Goal: Task Accomplishment & Management: Complete application form

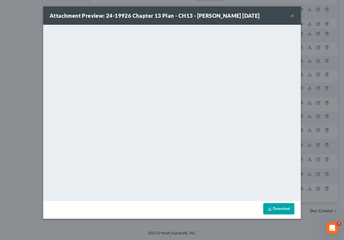
click at [292, 13] on button "×" at bounding box center [293, 15] width 4 height 6
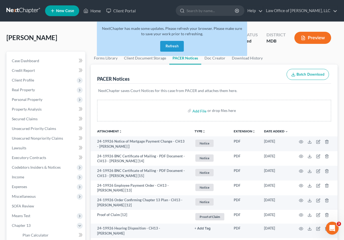
click at [175, 43] on button "Refresh" at bounding box center [172, 46] width 24 height 11
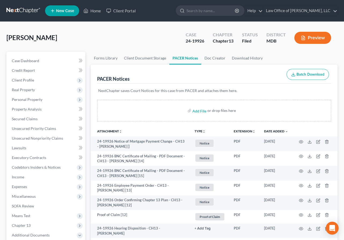
click at [25, 10] on link at bounding box center [23, 11] width 34 height 10
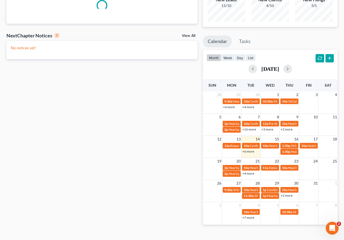
scroll to position [60, 0]
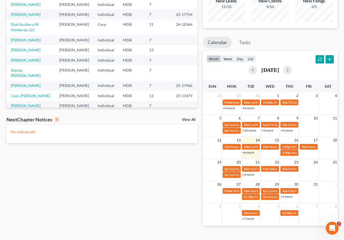
click at [251, 155] on td "+6 more" at bounding box center [250, 152] width 19 height 6
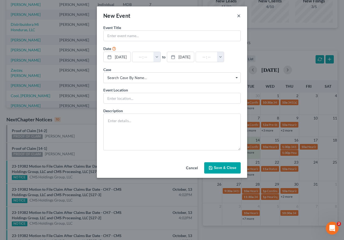
click at [237, 15] on button "×" at bounding box center [239, 15] width 4 height 6
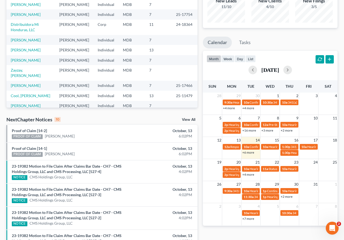
click at [246, 152] on link "+6 more" at bounding box center [248, 152] width 12 height 4
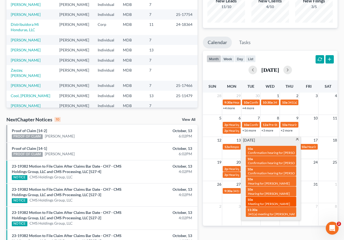
click at [251, 196] on link "10a Meeting for [PERSON_NAME]" at bounding box center [271, 201] width 50 height 10
select select "Days"
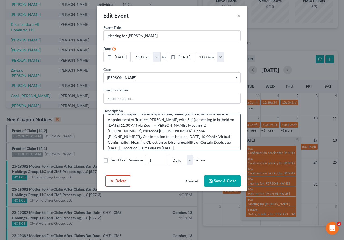
scroll to position [7, 0]
click at [239, 16] on button "×" at bounding box center [239, 15] width 4 height 6
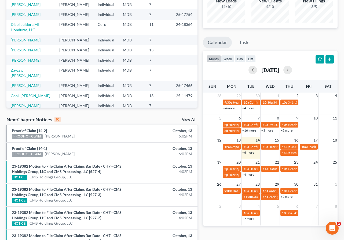
click at [263, 34] on div "Monthly Progress Bankruptcy Bankruptcy [DATE] [DATE] [DATE] [DATE] [DATE] [DATE…" at bounding box center [270, 158] width 140 height 380
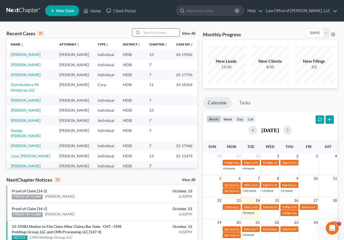
click at [148, 33] on input "search" at bounding box center [161, 32] width 38 height 8
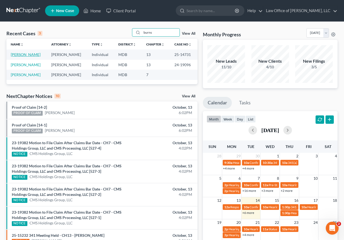
type input "burns"
click at [16, 54] on link "[PERSON_NAME]" at bounding box center [26, 54] width 30 height 5
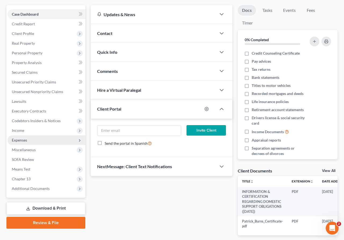
scroll to position [63, 0]
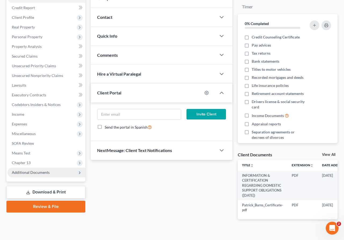
click at [19, 169] on span "Additional Documents" at bounding box center [47, 172] width 78 height 10
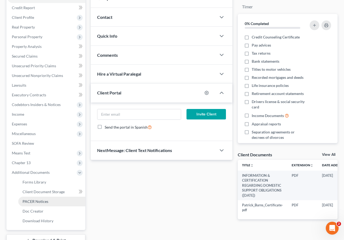
click at [26, 202] on span "PACER Notices" at bounding box center [36, 201] width 26 height 5
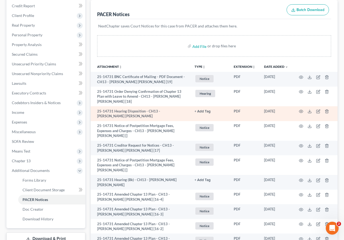
scroll to position [90, 0]
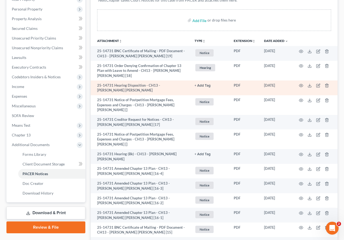
click at [300, 83] on td at bounding box center [315, 87] width 45 height 15
click at [303, 86] on icon "button" at bounding box center [301, 85] width 4 height 4
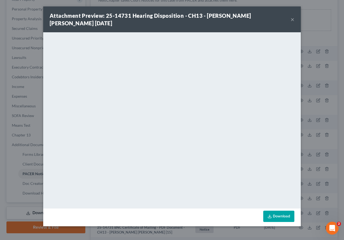
click at [293, 16] on button "×" at bounding box center [293, 19] width 4 height 6
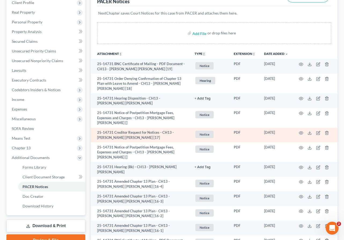
scroll to position [77, 0]
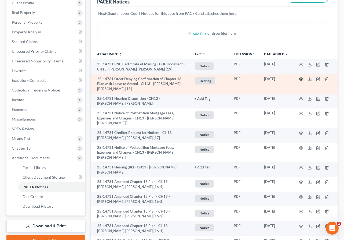
click at [300, 77] on icon "button" at bounding box center [301, 79] width 4 height 4
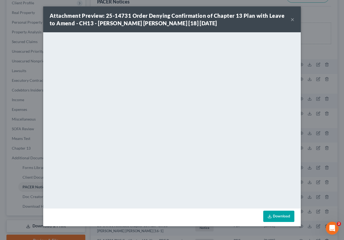
click at [292, 19] on button "×" at bounding box center [293, 19] width 4 height 6
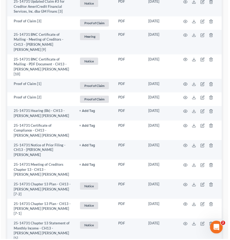
scroll to position [615, 0]
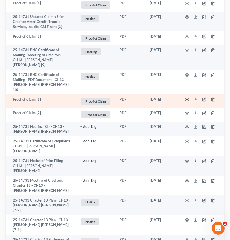
click at [189, 97] on icon "button" at bounding box center [187, 99] width 4 height 4
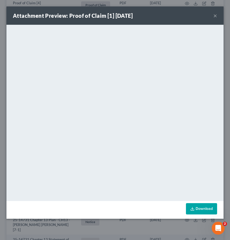
click at [215, 15] on button "×" at bounding box center [215, 15] width 4 height 6
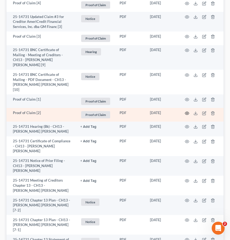
click at [186, 111] on icon "button" at bounding box center [187, 113] width 4 height 4
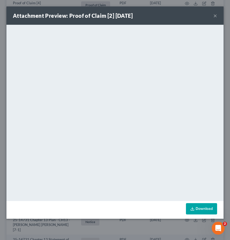
click at [214, 15] on button "×" at bounding box center [215, 15] width 4 height 6
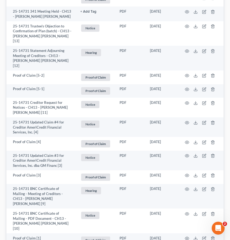
scroll to position [475, 0]
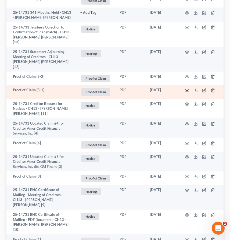
click at [187, 88] on icon "button" at bounding box center [187, 90] width 4 height 4
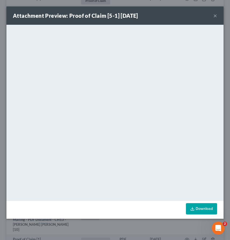
click at [214, 16] on button "×" at bounding box center [215, 15] width 4 height 6
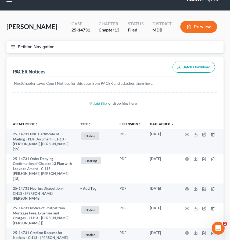
scroll to position [0, 0]
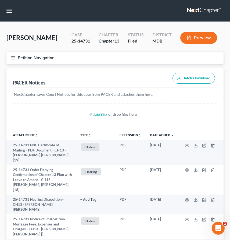
click at [12, 55] on button "Petition Navigation" at bounding box center [114, 58] width 217 height 12
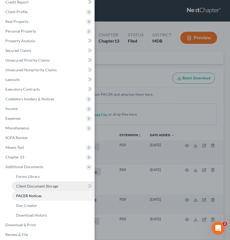
scroll to position [20, 0]
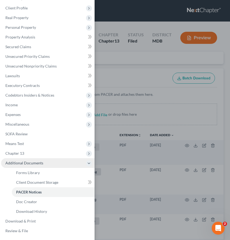
click at [24, 158] on span "Additional Documents" at bounding box center [47, 163] width 93 height 10
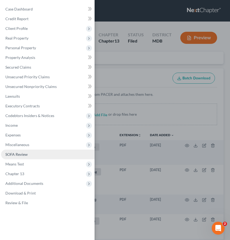
scroll to position [0, 0]
click at [24, 157] on link "SOFA Review" at bounding box center [47, 154] width 93 height 10
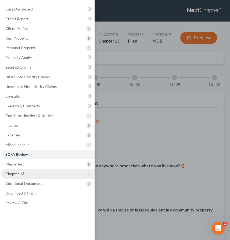
click at [25, 172] on span "Chapter 13" at bounding box center [47, 174] width 93 height 10
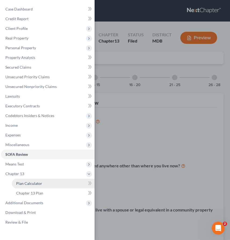
click at [25, 185] on span "Plan Calculator" at bounding box center [29, 183] width 26 height 5
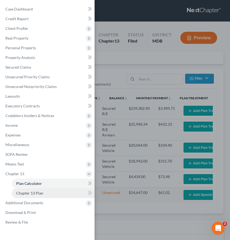
click at [26, 190] on link "Chapter 13 Plan" at bounding box center [53, 193] width 83 height 10
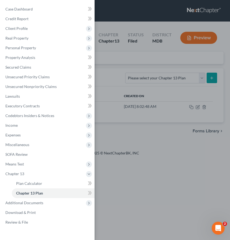
click at [135, 61] on div "Case Dashboard Payments Invoices Payments Payments Credit Report Client Profile" at bounding box center [115, 120] width 230 height 240
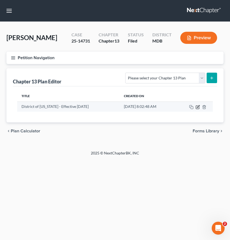
click at [199, 107] on icon "button" at bounding box center [197, 107] width 4 height 4
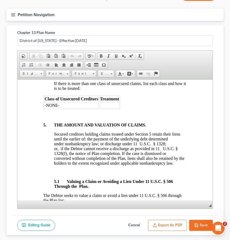
scroll to position [1564, 0]
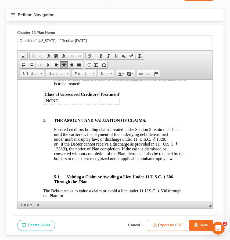
click at [48, 54] on p "[x] Pro Rata [o] 100% [o] 100% Plus ___% Interest." at bounding box center [114, 51] width 143 height 5
click at [46, 54] on p "[x] Pro Rata [o] 100% [o] 100% Plus ___% Interest." at bounding box center [114, 51] width 143 height 5
click at [69, 54] on p "[o ] Pro Rata [o] 100% [o] 100% Plus ___% Interest." at bounding box center [114, 51] width 143 height 5
click at [45, 54] on p "[ ] Pro Rata [o] 100% [o] 100% Plus ___% Interest." at bounding box center [114, 51] width 143 height 5
click at [69, 54] on p "[o ] Pro Rata [o] 100% [o] 100% Plus ___% Interest." at bounding box center [114, 51] width 143 height 5
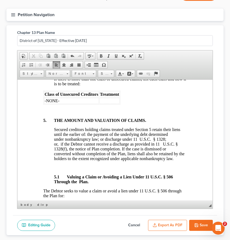
click at [80, 86] on span "If there is more than one class of unsecured claims, list each class and how it…" at bounding box center [120, 80] width 132 height 9
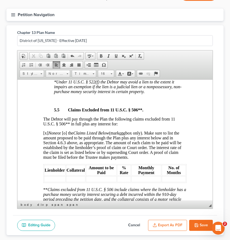
scroll to position [2219, 0]
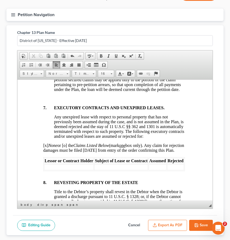
click at [201, 218] on div "Editing Guide Cancel Export as PDF Save" at bounding box center [115, 225] width 204 height 20
click at [199, 219] on button "Save" at bounding box center [201, 224] width 24 height 11
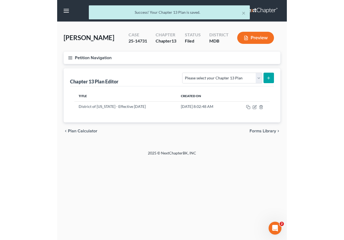
scroll to position [0, 0]
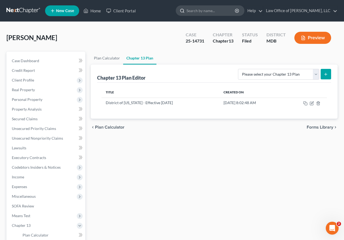
click at [230, 10] on input "search" at bounding box center [211, 11] width 49 height 10
type input "[PERSON_NAME]"
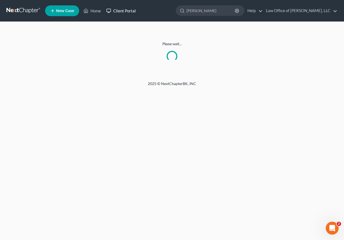
click at [115, 8] on link "Client Portal" at bounding box center [121, 11] width 35 height 10
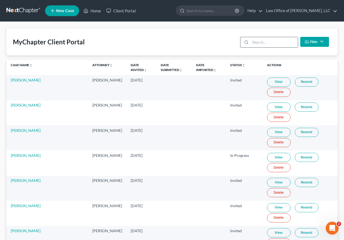
click at [267, 39] on input "search" at bounding box center [275, 42] width 48 height 10
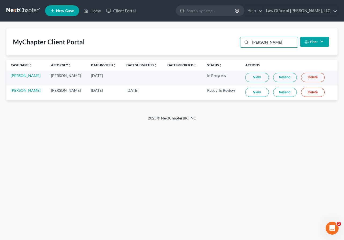
type input "[PERSON_NAME]"
click at [247, 92] on link "View" at bounding box center [257, 92] width 24 height 9
click at [203, 12] on input "search" at bounding box center [211, 11] width 49 height 10
type input "[PERSON_NAME]"
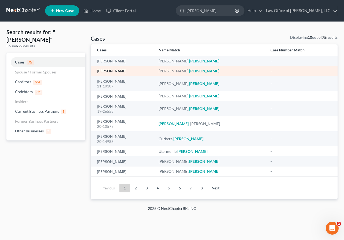
click at [120, 73] on link "[PERSON_NAME]" at bounding box center [111, 71] width 29 height 4
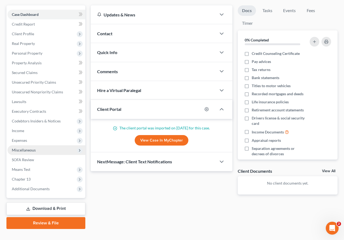
scroll to position [55, 0]
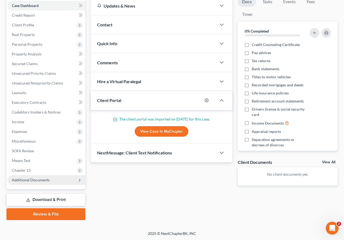
click at [26, 182] on span "Additional Documents" at bounding box center [47, 180] width 78 height 10
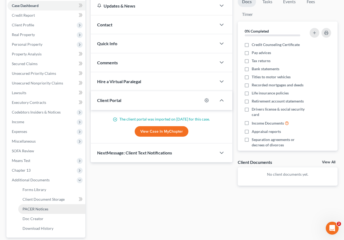
click at [34, 208] on span "PACER Notices" at bounding box center [36, 208] width 26 height 5
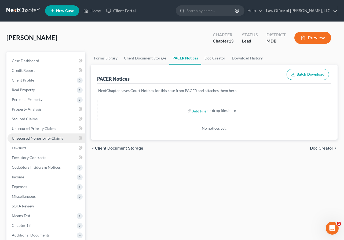
click at [38, 138] on span "Unsecured Nonpriority Claims" at bounding box center [37, 138] width 51 height 5
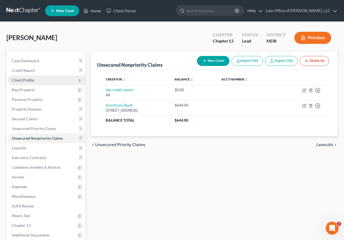
click at [27, 78] on span "Client Profile" at bounding box center [23, 80] width 22 height 5
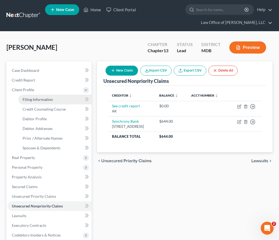
click at [33, 99] on span "Filing Information" at bounding box center [38, 99] width 30 height 5
select select "1"
select select "0"
select select "3"
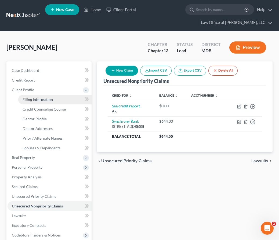
select select "21"
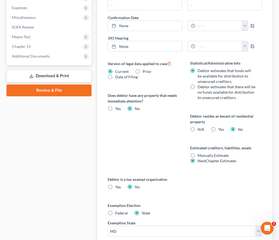
scroll to position [293, 0]
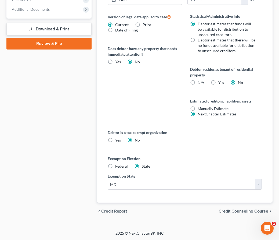
click at [231, 210] on span "Credit Counseling Course" at bounding box center [244, 211] width 50 height 4
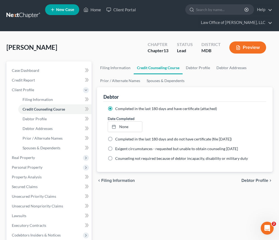
click at [163, 193] on div "Filing Information Credit Counseling Course Debtor Profile Debtor Addresses Pri…" at bounding box center [184, 201] width 181 height 281
click at [253, 178] on span "Debtor Profile" at bounding box center [254, 180] width 27 height 4
select select "0"
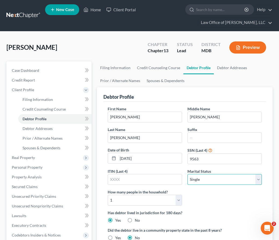
click at [213, 181] on select "Select Single Married Separated Divorced Widowed" at bounding box center [224, 179] width 74 height 11
select select "1"
click at [187, 174] on select "Select Single Married Separated Divorced Widowed" at bounding box center [224, 179] width 74 height 11
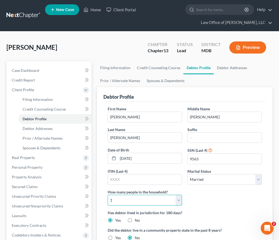
click at [176, 201] on select "Select 1 2 3 4 5 6 7 8 9 10 11 12 13 14 15 16 17 18 19 20" at bounding box center [145, 199] width 74 height 11
select select "1"
click at [108, 194] on select "Select 1 2 3 4 5 6 7 8 9 10 11 12 13 14 15 16 17 18 19 20" at bounding box center [145, 199] width 74 height 11
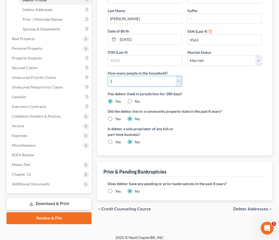
scroll to position [123, 0]
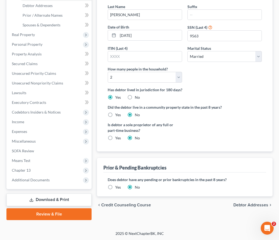
click at [245, 203] on span "Debtor Addresses" at bounding box center [250, 204] width 35 height 4
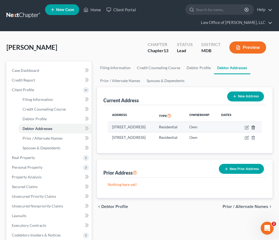
click at [254, 128] on line "button" at bounding box center [254, 127] width 0 height 1
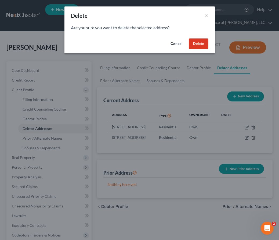
click at [201, 43] on button "Delete" at bounding box center [199, 43] width 20 height 11
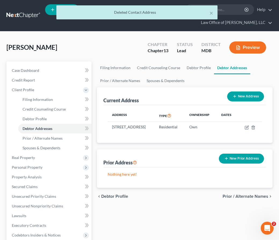
click at [239, 198] on span "Prior / Alternate Names" at bounding box center [246, 196] width 46 height 4
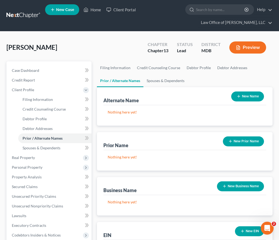
scroll to position [123, 0]
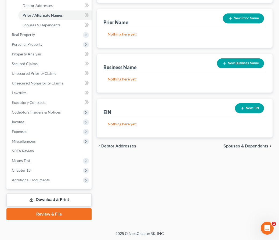
click at [234, 145] on span "Spouses & Dependents" at bounding box center [245, 146] width 45 height 4
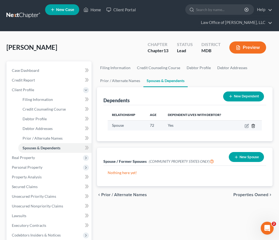
click at [252, 125] on icon "button" at bounding box center [253, 126] width 4 height 4
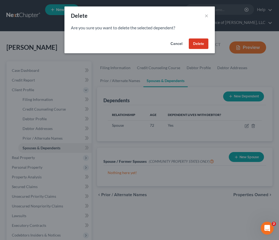
click at [198, 41] on button "Delete" at bounding box center [199, 43] width 20 height 11
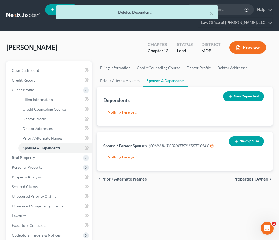
click at [248, 174] on div "chevron_left Prior / Alternate Names Properties Owned chevron_right" at bounding box center [185, 178] width 176 height 17
click at [247, 177] on span "Properties Owned" at bounding box center [250, 179] width 35 height 4
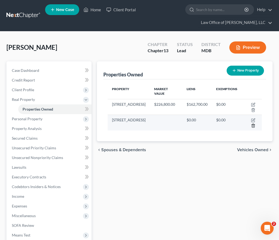
click at [253, 123] on icon "button" at bounding box center [253, 125] width 4 height 4
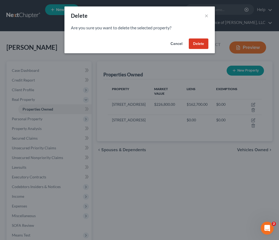
click at [194, 43] on button "Delete" at bounding box center [199, 43] width 20 height 11
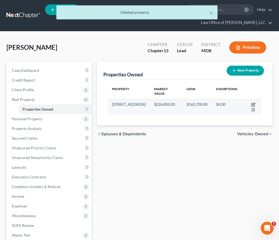
click at [252, 103] on icon "button" at bounding box center [253, 104] width 2 height 2
select select "21"
select select "3"
select select "5"
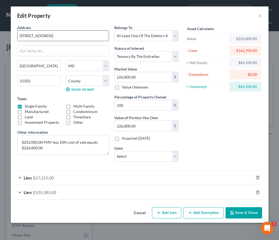
click at [30, 35] on input "[STREET_ADDRESS]" at bounding box center [62, 36] width 91 height 10
type input "[STREET_ADDRESS]"
click at [43, 66] on input "[GEOGRAPHIC_DATA]" at bounding box center [38, 66] width 43 height 10
drag, startPoint x: 43, startPoint y: 66, endPoint x: -10, endPoint y: 64, distance: 52.9
click at [0, 64] on html "Home New Case Client Portal Law Office of [PERSON_NAME], LLC [PERSON_NAME][EMAI…" at bounding box center [139, 157] width 279 height 314
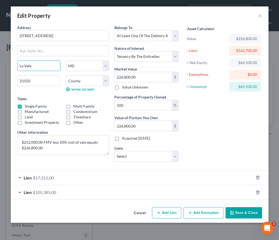
type input "La Vale"
click at [237, 211] on button "Save & Close" at bounding box center [244, 212] width 37 height 11
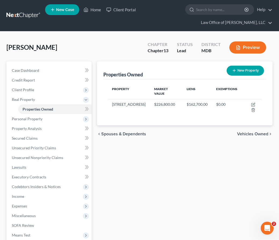
click at [241, 132] on span "Vehicles Owned" at bounding box center [252, 134] width 31 height 4
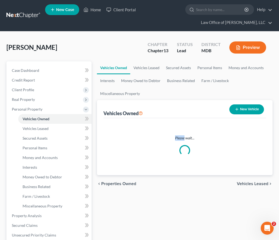
click at [241, 125] on div "Please wait..." at bounding box center [184, 146] width 163 height 57
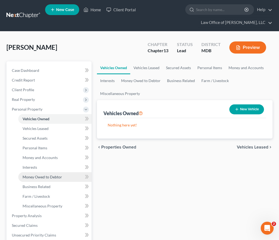
click at [32, 178] on span "Money Owed to Debtor" at bounding box center [42, 176] width 39 height 5
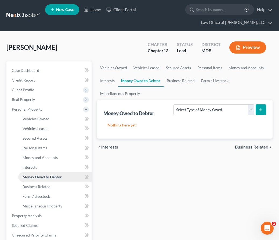
click at [32, 178] on span "Money Owed to Debtor" at bounding box center [42, 176] width 39 height 5
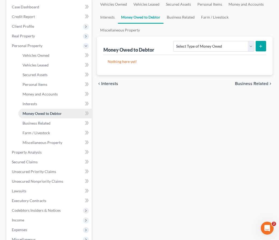
scroll to position [66, 0]
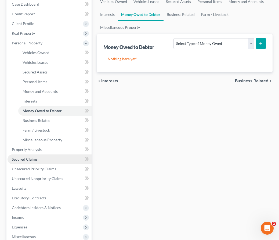
click at [22, 163] on link "Secured Claims" at bounding box center [50, 159] width 84 height 10
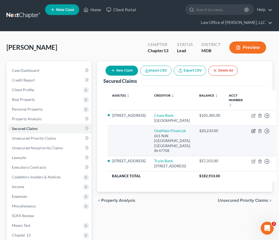
click at [251, 130] on icon "button" at bounding box center [253, 131] width 4 height 4
select select "15"
select select "0"
select select "2"
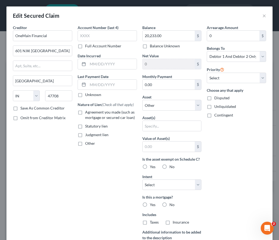
scroll to position [89, 0]
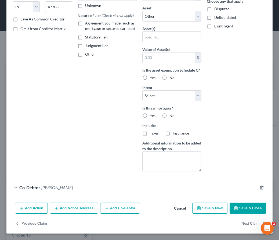
click at [246, 211] on button "Save & Close" at bounding box center [248, 207] width 37 height 11
select select
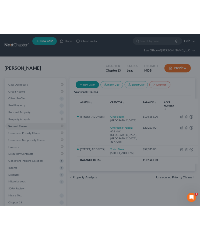
scroll to position [30, 0]
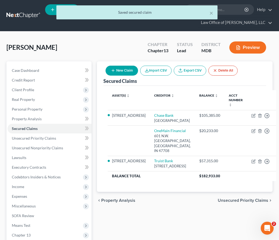
click at [233, 200] on span "Unsecured Priority Claims" at bounding box center [243, 200] width 50 height 4
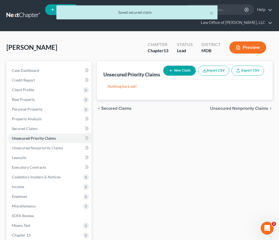
click at [230, 110] on span "Unsecured Nonpriority Claims" at bounding box center [239, 108] width 58 height 4
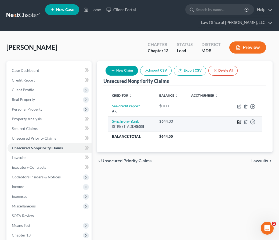
click at [240, 122] on icon "button" at bounding box center [239, 121] width 2 height 2
select select "46"
select select "2"
select select "0"
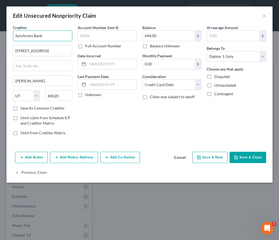
click at [49, 35] on input "Synchrony Bank" at bounding box center [42, 35] width 59 height 11
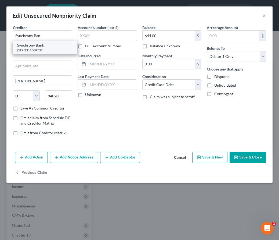
click at [27, 43] on div "Synchrony Bank" at bounding box center [45, 44] width 56 height 5
type input "Synchrony Bank"
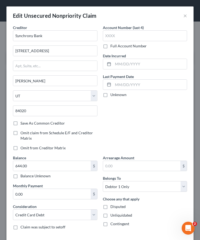
scroll to position [43, 0]
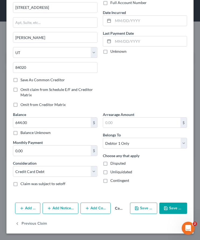
click at [162, 207] on button "Save & Close" at bounding box center [173, 207] width 28 height 11
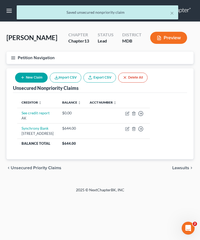
click at [41, 170] on span "Unsecured Priority Claims" at bounding box center [36, 167] width 50 height 4
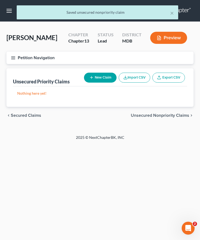
click at [19, 116] on span "Secured Claims" at bounding box center [26, 115] width 30 height 4
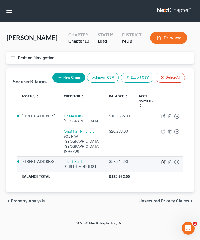
click at [161, 160] on icon "button" at bounding box center [163, 162] width 4 height 4
select select "28"
select select "2"
select select "3"
select select "0"
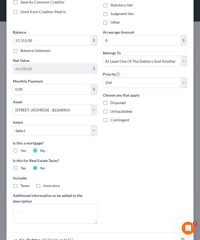
scroll to position [122, 0]
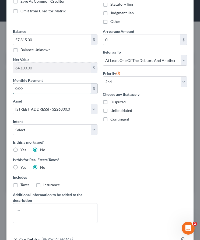
click at [21, 85] on input "0.00" at bounding box center [51, 88] width 77 height 10
type input "481"
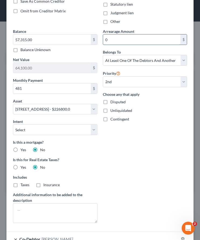
click at [113, 39] on input "0" at bounding box center [141, 39] width 77 height 10
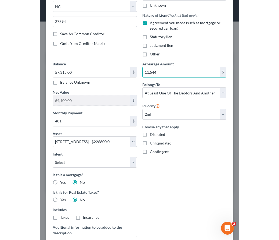
scroll to position [173, 0]
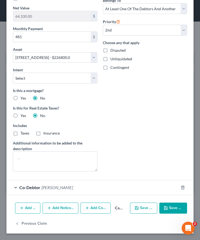
type input "11,544"
click at [167, 204] on button "Save & Close" at bounding box center [173, 207] width 28 height 11
select select
type input "481.00"
select select "2"
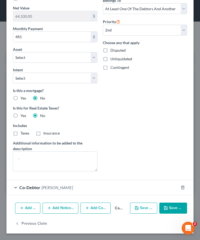
type input "11,544.00"
select select "0"
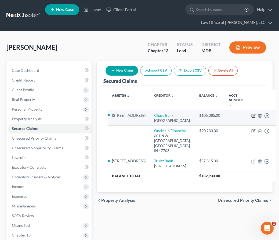
click at [251, 113] on icon "button" at bounding box center [253, 115] width 4 height 4
select select "18"
select select "3"
select select "0"
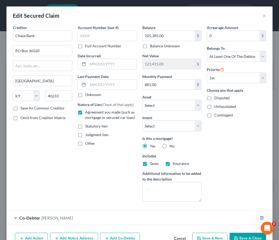
click at [239, 233] on button "Save & Close" at bounding box center [248, 237] width 37 height 11
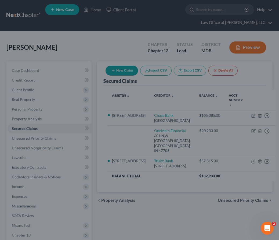
select select "2"
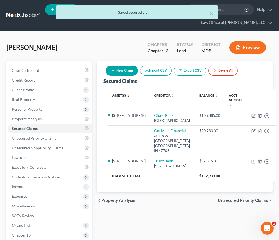
click at [228, 201] on span "Unsecured Priority Claims" at bounding box center [243, 200] width 50 height 4
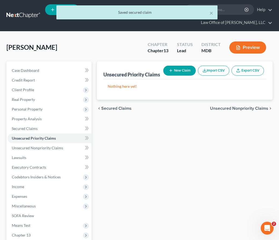
click at [216, 110] on span "Unsecured Nonpriority Claims" at bounding box center [239, 108] width 58 height 4
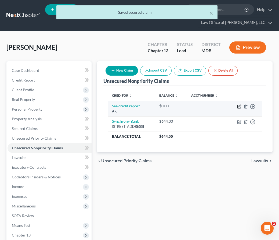
click at [240, 107] on icon "button" at bounding box center [239, 105] width 2 height 2
select select "1"
select select "2"
select select "0"
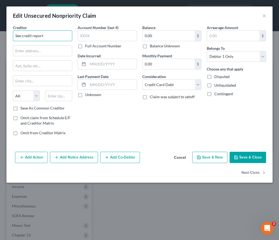
drag, startPoint x: 52, startPoint y: 35, endPoint x: -31, endPoint y: 22, distance: 84.2
click at [0, 22] on html "Home New Case Client Portal Law Office of [PERSON_NAME], LLC [PERSON_NAME][EMAI…" at bounding box center [139, 152] width 279 height 305
type input "Educ Systems Empl FCU"
click at [30, 52] on input "text" at bounding box center [42, 51] width 59 height 10
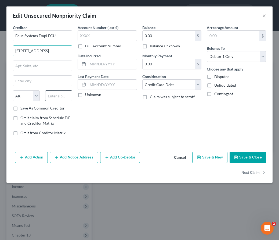
type input "[STREET_ADDRESS]"
click at [57, 100] on input "text" at bounding box center [58, 95] width 27 height 11
type input "20770"
type input "Greenbelt"
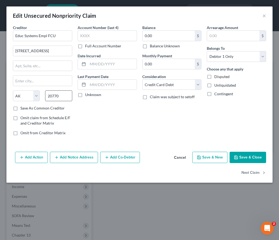
select select "21"
click at [155, 38] on input "0.00" at bounding box center [169, 36] width 52 height 10
type input "992"
click at [251, 158] on button "Save & Close" at bounding box center [248, 156] width 37 height 11
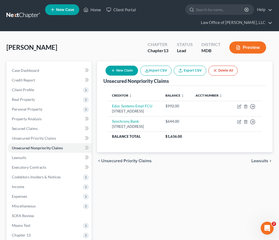
click at [115, 163] on span "Unsecured Priority Claims" at bounding box center [126, 160] width 50 height 4
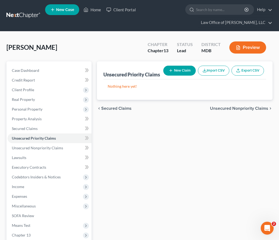
click at [105, 110] on span "Secured Claims" at bounding box center [116, 108] width 30 height 4
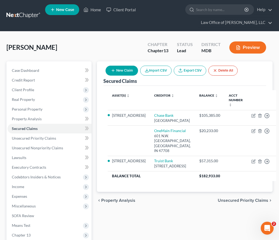
click at [107, 179] on div "Asset(s) expand_more expand_less unfold_more Creditor expand_more expand_less u…" at bounding box center [184, 139] width 163 height 106
click at [113, 205] on div "chevron_left Property Analysis Unsecured Priority Claims chevron_right" at bounding box center [185, 199] width 176 height 17
click at [113, 200] on span "Property Analysis" at bounding box center [118, 200] width 34 height 4
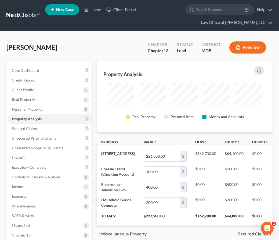
scroll to position [71, 176]
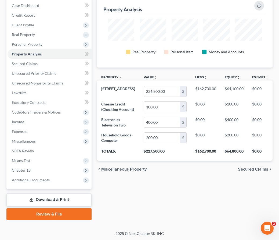
click at [100, 171] on icon "chevron_left" at bounding box center [99, 169] width 4 height 4
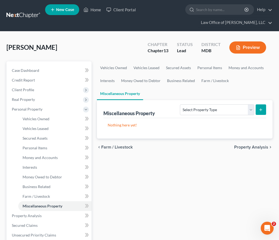
click at [104, 145] on span "Farm / Livestock" at bounding box center [116, 147] width 31 height 4
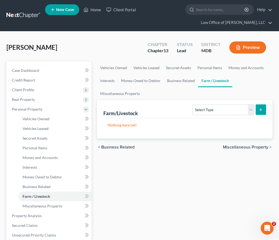
click at [104, 145] on span "Business Related" at bounding box center [117, 147] width 33 height 4
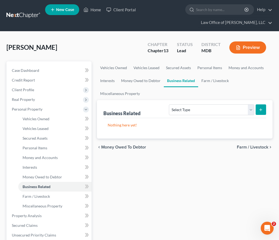
click at [104, 145] on span "Money Owed to Debtor" at bounding box center [123, 147] width 45 height 4
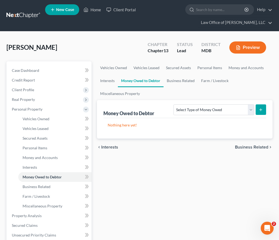
click at [106, 147] on span "Interests" at bounding box center [109, 147] width 17 height 4
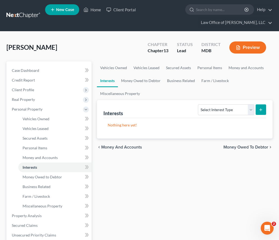
click at [108, 149] on span "Money and Accounts" at bounding box center [121, 147] width 41 height 4
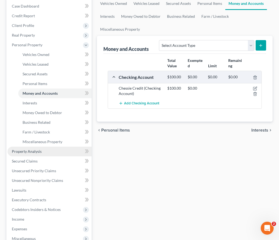
scroll to position [64, 0]
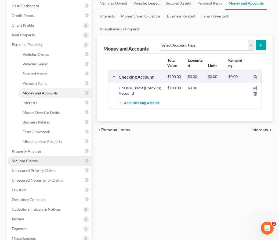
click at [21, 157] on link "Secured Claims" at bounding box center [50, 161] width 84 height 10
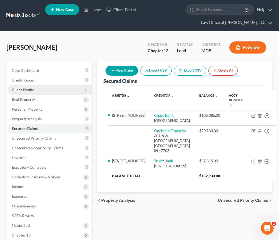
click at [23, 88] on span "Client Profile" at bounding box center [23, 89] width 22 height 5
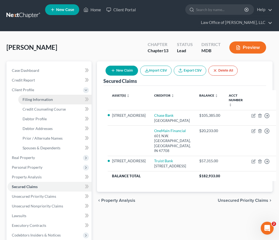
click at [27, 102] on link "Filing Information" at bounding box center [54, 100] width 73 height 10
select select "1"
select select "0"
select select "3"
select select "38"
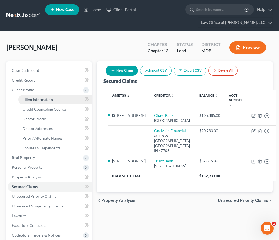
select select "0"
select select "21"
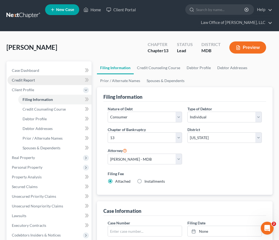
click at [20, 80] on span "Credit Report" at bounding box center [23, 80] width 23 height 5
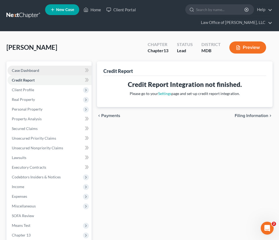
click at [33, 72] on span "Case Dashboard" at bounding box center [25, 70] width 27 height 5
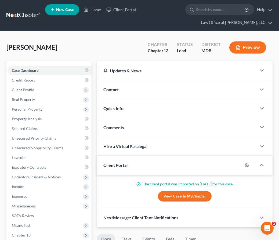
click at [126, 92] on div "Contact" at bounding box center [177, 89] width 160 height 19
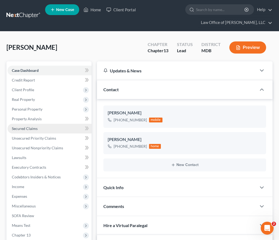
click at [16, 125] on link "Secured Claims" at bounding box center [50, 129] width 84 height 10
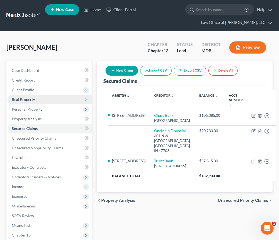
click at [27, 100] on span "Real Property" at bounding box center [23, 99] width 23 height 5
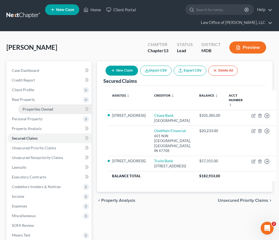
click at [26, 107] on span "Properties Owned" at bounding box center [38, 109] width 31 height 5
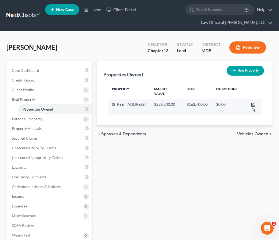
click at [251, 102] on icon "button" at bounding box center [253, 104] width 4 height 4
select select "21"
select select "0"
select select "3"
select select "5"
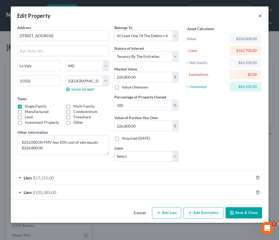
click at [259, 15] on button "×" at bounding box center [260, 15] width 4 height 6
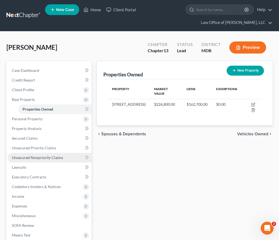
click at [20, 158] on span "Unsecured Nonpriority Claims" at bounding box center [37, 157] width 51 height 5
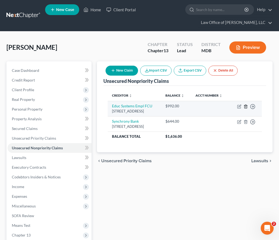
click at [245, 108] on icon "button" at bounding box center [246, 106] width 4 height 4
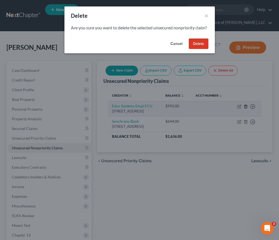
click at [245, 110] on body "Home New Case Client Portal Law Office of [PERSON_NAME], LLC [PERSON_NAME][EMAI…" at bounding box center [139, 152] width 279 height 305
click at [200, 49] on button "Delete" at bounding box center [199, 43] width 20 height 11
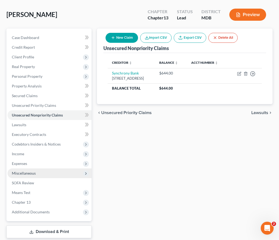
scroll to position [32, 0]
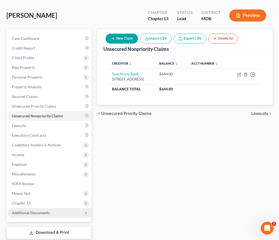
click at [30, 213] on span "Additional Documents" at bounding box center [31, 212] width 38 height 5
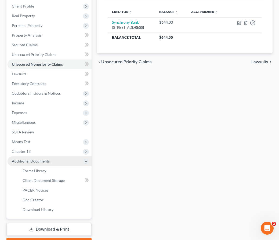
scroll to position [113, 0]
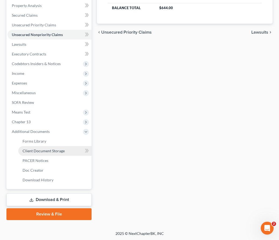
click at [36, 154] on link "Client Document Storage" at bounding box center [54, 151] width 73 height 10
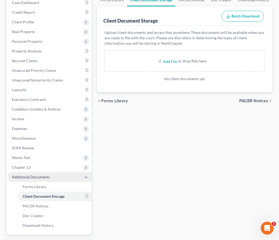
scroll to position [64, 0]
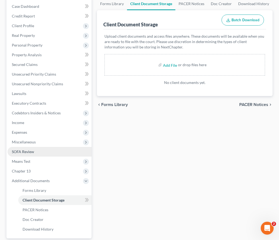
click at [30, 147] on link "SOFA Review" at bounding box center [50, 152] width 84 height 10
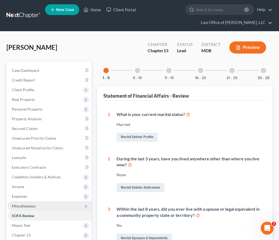
drag, startPoint x: 29, startPoint y: 204, endPoint x: 29, endPoint y: 201, distance: 3.2
click at [29, 204] on span "Miscellaneous" at bounding box center [24, 205] width 24 height 5
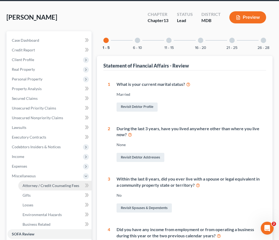
click at [37, 184] on span "Attorney / Credit Counseling Fees" at bounding box center [51, 185] width 57 height 5
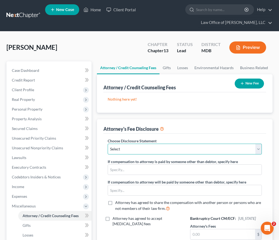
click at [131, 153] on select "Select Hourly Chapter 13(A) 13 Appendix F(B) [PERSON_NAME] [PERSON_NAME] Chapte…" at bounding box center [185, 148] width 154 height 11
select select "2"
click at [108, 143] on select "Select Hourly Chapter 13(A) 13 Appendix F(B) [PERSON_NAME] [PERSON_NAME] Chapte…" at bounding box center [185, 148] width 154 height 11
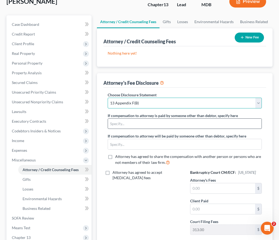
scroll to position [74, 0]
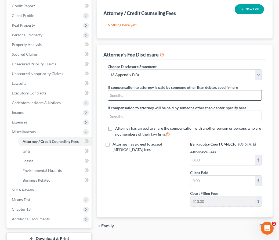
click at [124, 99] on input "text" at bounding box center [185, 95] width 154 height 10
type input "Sibling"
click at [121, 116] on input "text" at bounding box center [185, 116] width 154 height 10
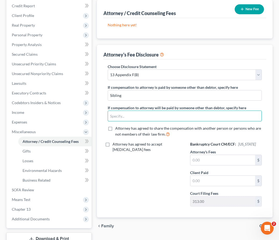
type input "Chapter 13 Trustee pursuant to Appendix F(B)"
click at [203, 160] on input "text" at bounding box center [222, 160] width 65 height 10
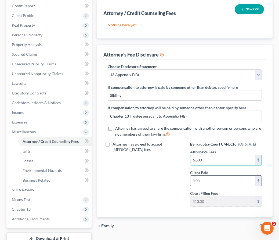
type input "6,800"
click at [202, 175] on input "text" at bounding box center [222, 180] width 65 height 10
type input "2,000"
click at [250, 8] on button "New Fee" at bounding box center [249, 9] width 29 height 10
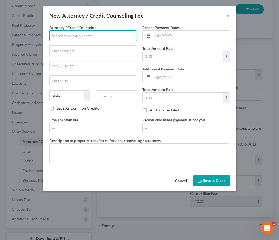
click at [99, 40] on input "text" at bounding box center [93, 35] width 88 height 11
type input "Law Office of [PERSON_NAME], LLC"
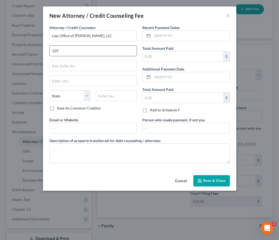
type input "[STREET_ADDRESS][PERSON_NAME]"
type input "2nd Floor"
type input "[PERSON_NAME]"
select select "21"
type input "21701"
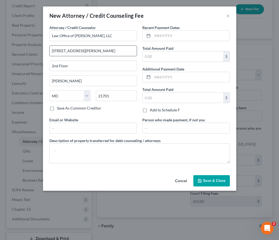
type input "[EMAIL_ADDRESS][DOMAIN_NAME]"
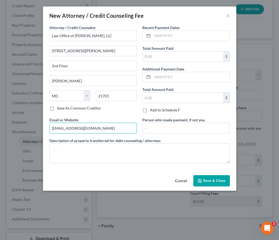
drag, startPoint x: 103, startPoint y: 126, endPoint x: 52, endPoint y: 116, distance: 52.2
click at [52, 116] on div "Attorney / Credit Counselor * Law Office of [PERSON_NAME], LLC [STREET_ADDRESS]…" at bounding box center [140, 96] width 186 height 143
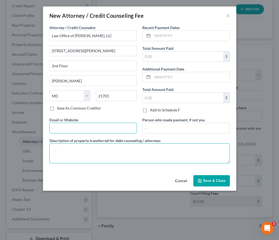
click at [63, 158] on textarea at bounding box center [139, 153] width 180 height 20
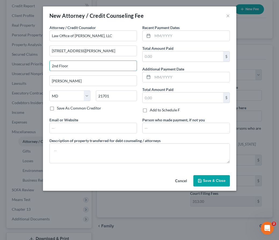
drag, startPoint x: 72, startPoint y: 64, endPoint x: 8, endPoint y: 57, distance: 64.6
click at [8, 57] on div "New Attorney / Credit Counseling Fee × Attorney / Credit Counselor * Law Office…" at bounding box center [139, 120] width 279 height 240
click at [63, 49] on input "[STREET_ADDRESS][PERSON_NAME]" at bounding box center [93, 51] width 87 height 10
type input "[STREET_ADDRESS][PERSON_NAME]"
drag, startPoint x: 81, startPoint y: 68, endPoint x: -8, endPoint y: 67, distance: 88.4
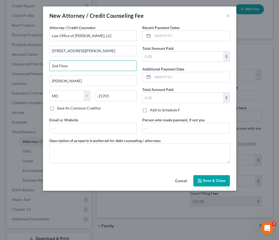
click at [0, 67] on html "Home New Case Client Portal Law Office of [PERSON_NAME], LLC [PERSON_NAME][EMAI…" at bounding box center [139, 102] width 279 height 353
type input "Suite 10"
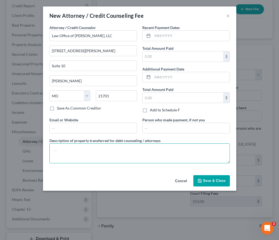
click at [66, 156] on textarea at bounding box center [139, 153] width 180 height 20
type textarea "Legal Services"
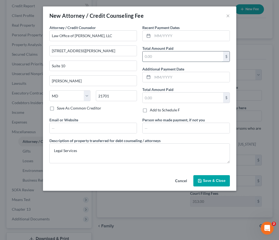
click at [157, 61] on input "text" at bounding box center [183, 56] width 81 height 10
type input "2,000"
click at [155, 124] on input "text" at bounding box center [186, 128] width 87 height 10
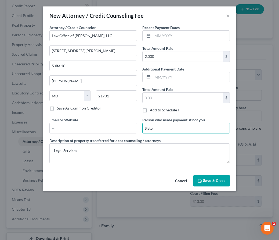
type input "Sister"
click at [201, 180] on icon "button" at bounding box center [199, 180] width 3 height 3
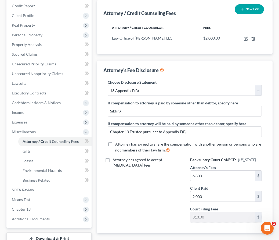
click at [243, 12] on button "New Fee" at bounding box center [249, 9] width 29 height 10
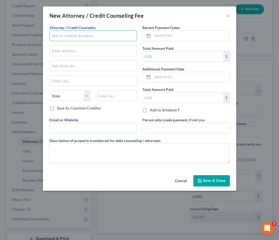
click at [80, 34] on input "text" at bounding box center [93, 35] width 88 height 11
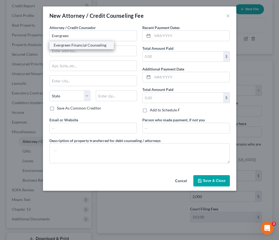
click at [57, 46] on div "Evergreen Financial Counseling" at bounding box center [82, 44] width 56 height 5
type input "Evergreen Financial Counseling"
type input "[STREET_ADDRESS] B21"
type input "Scottsdale"
select select "3"
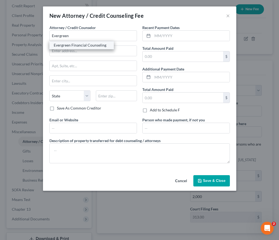
type input "85251"
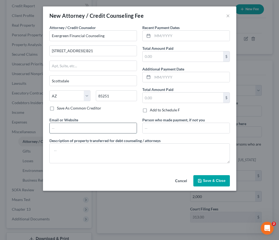
click at [65, 128] on input "text" at bounding box center [93, 128] width 87 height 10
type input "[DOMAIN_NAME]"
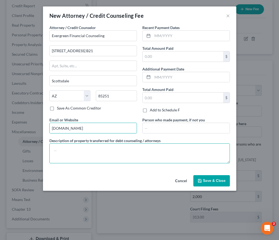
click at [95, 152] on textarea at bounding box center [139, 153] width 180 height 20
type textarea "L"
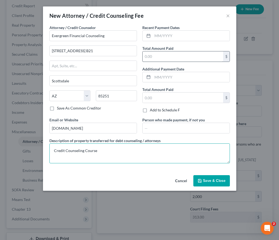
type textarea "Credit Counseling Course"
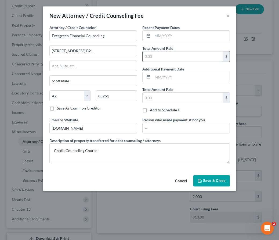
click at [149, 56] on input "text" at bounding box center [183, 56] width 81 height 10
type input "19.99"
click at [205, 182] on span "Save & Close" at bounding box center [214, 180] width 23 height 5
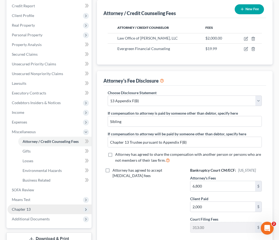
click at [44, 209] on span "Chapter 13" at bounding box center [50, 209] width 84 height 10
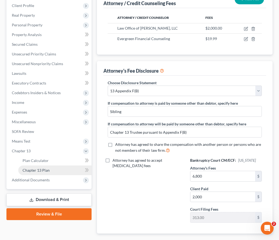
click at [37, 170] on span "Chapter 13 Plan" at bounding box center [36, 170] width 27 height 5
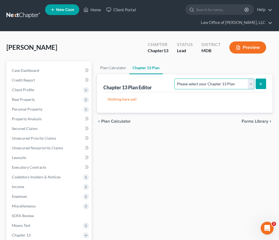
click at [242, 82] on select "Please select your Chapter 13 Plan District of [US_STATE][GEOGRAPHIC_DATA] of […" at bounding box center [214, 83] width 80 height 11
select select "2"
click at [176, 78] on select "Please select your Chapter 13 Plan District of [US_STATE][GEOGRAPHIC_DATA] of […" at bounding box center [214, 83] width 80 height 11
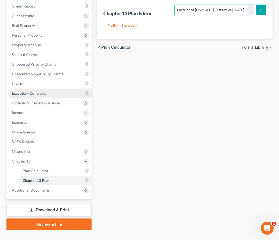
scroll to position [84, 0]
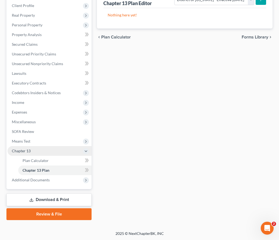
click at [33, 149] on span "Chapter 13" at bounding box center [50, 151] width 84 height 10
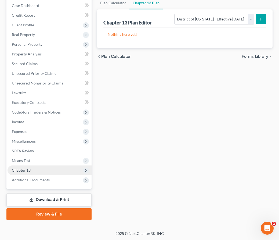
click at [28, 170] on span "Chapter 13" at bounding box center [21, 170] width 19 height 5
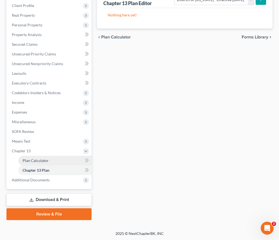
click at [24, 157] on link "Plan Calculator" at bounding box center [54, 160] width 73 height 10
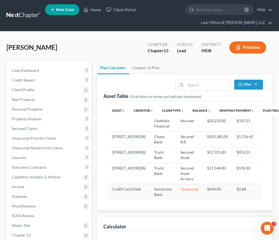
select select "59"
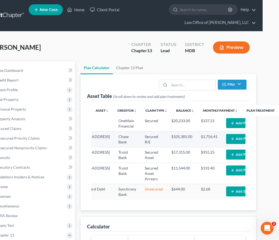
scroll to position [0, 31]
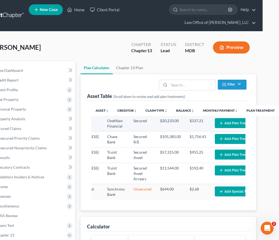
click at [218, 124] on button "Add Plan Treatment" at bounding box center [237, 123] width 45 height 10
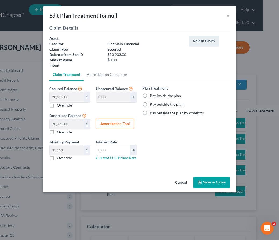
click at [150, 112] on label "Pay outside the plan by codebtor" at bounding box center [177, 112] width 55 height 5
click at [152, 112] on input "Pay outside the plan by codebtor" at bounding box center [153, 111] width 3 height 3
radio input "true"
click at [214, 182] on button "Save & Close" at bounding box center [211, 181] width 37 height 11
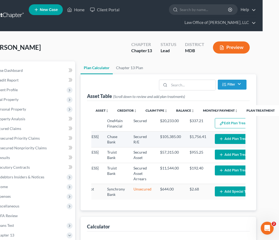
select select "59"
click at [215, 135] on button "Add Plan Treatment" at bounding box center [237, 139] width 45 height 10
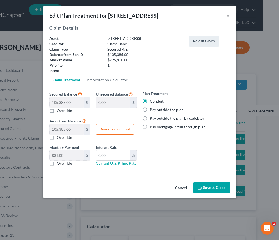
click at [150, 109] on label "Pay outside the plan" at bounding box center [167, 109] width 34 height 5
click at [152, 109] on input "Pay outside the plan" at bounding box center [153, 108] width 3 height 3
radio input "true"
click at [204, 188] on button "Save & Close" at bounding box center [211, 187] width 37 height 11
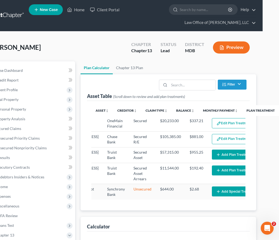
scroll to position [0, 28]
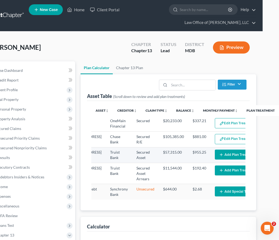
click at [215, 159] on button "Add Plan Treatment" at bounding box center [237, 154] width 45 height 10
select select "59"
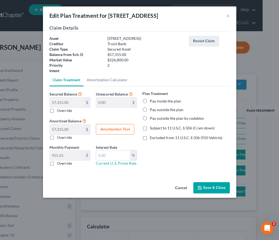
click at [150, 108] on label "Pay outside the plan" at bounding box center [167, 109] width 34 height 5
click at [152, 108] on input "Pay outside the plan" at bounding box center [153, 108] width 3 height 3
radio input "true"
click at [204, 187] on button "Save & Close" at bounding box center [211, 187] width 37 height 11
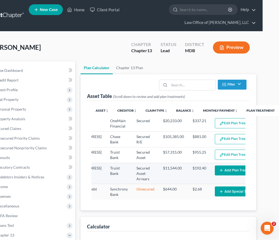
click at [215, 175] on button "Add Plan Treatment" at bounding box center [237, 170] width 45 height 10
select select "59"
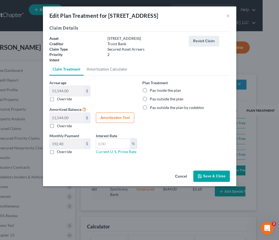
click at [150, 92] on label "Pay inside the plan" at bounding box center [165, 90] width 31 height 5
click at [152, 91] on input "Pay inside the plan" at bounding box center [153, 89] width 3 height 3
radio input "true"
click at [211, 172] on button "Save & Close" at bounding box center [211, 175] width 37 height 11
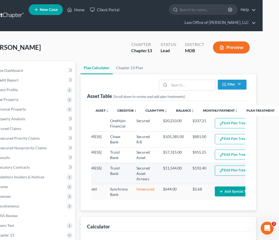
select select "59"
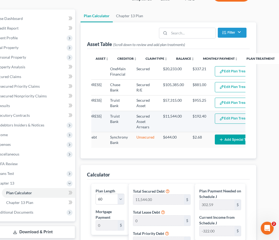
scroll to position [52, 19]
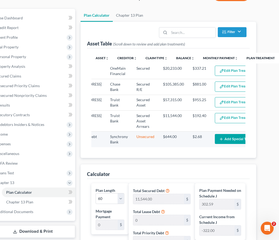
click at [215, 144] on button "Add Special Treatment" at bounding box center [239, 139] width 49 height 10
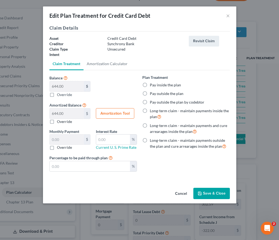
click at [202, 191] on button "Save & Close" at bounding box center [211, 192] width 37 height 11
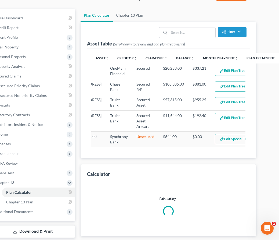
select select "59"
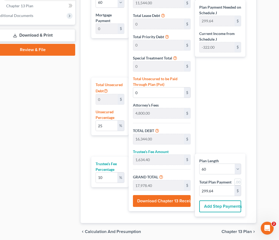
scroll to position [285, 19]
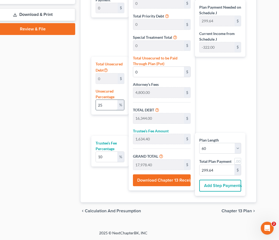
click at [102, 107] on input "25" at bounding box center [106, 105] width 21 height 10
click at [233, 208] on span "Chapter 13 Plan" at bounding box center [237, 210] width 30 height 4
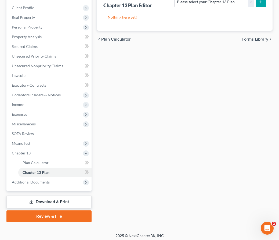
scroll to position [84, 0]
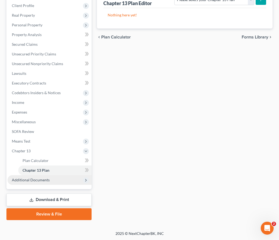
click at [37, 177] on span "Additional Documents" at bounding box center [31, 179] width 38 height 5
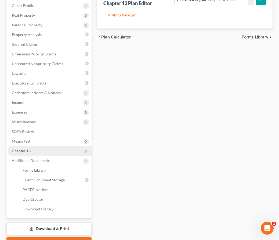
click at [21, 151] on span "Chapter 13" at bounding box center [21, 150] width 19 height 5
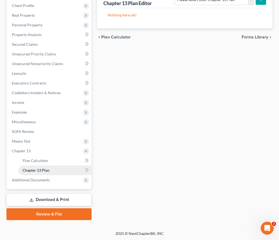
click at [31, 171] on span "Chapter 13 Plan" at bounding box center [36, 170] width 27 height 5
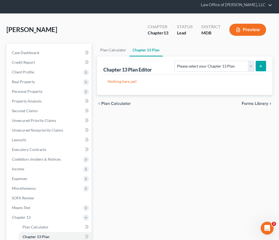
scroll to position [0, 0]
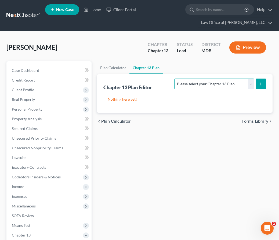
click at [252, 81] on select "Please select your Chapter 13 Plan District of [US_STATE][GEOGRAPHIC_DATA] of […" at bounding box center [214, 83] width 80 height 11
select select "2"
click at [176, 78] on select "Please select your Chapter 13 Plan District of [US_STATE][GEOGRAPHIC_DATA] of […" at bounding box center [214, 83] width 80 height 11
click at [262, 83] on icon "submit" at bounding box center [261, 84] width 4 height 4
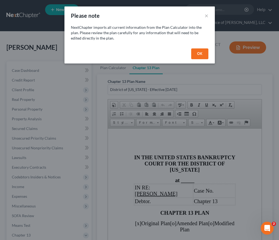
click at [200, 52] on button "OK" at bounding box center [199, 53] width 17 height 11
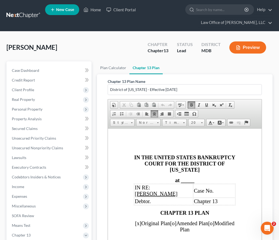
click at [195, 183] on div "at _____" at bounding box center [185, 180] width 102 height 6
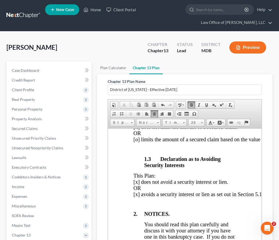
scroll to position [291, 0]
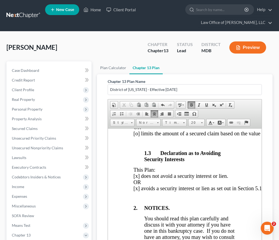
click at [137, 191] on span "[x] avoids a security interest or lien as set out in Section 5.1 through 5.4 be…" at bounding box center [218, 188] width 170 height 6
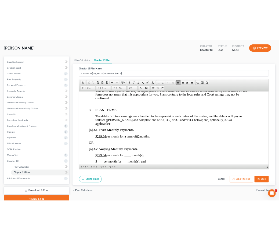
scroll to position [369, 9]
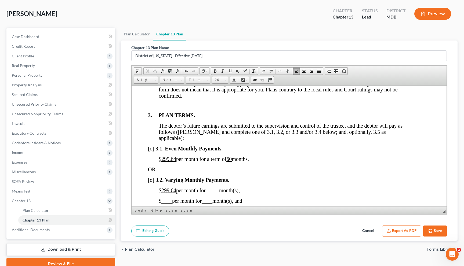
click at [169, 162] on u "$299.64" at bounding box center [167, 159] width 17 height 6
click at [175, 162] on u "$400 .64" at bounding box center [167, 159] width 17 height 6
click at [151, 151] on span "[o]" at bounding box center [151, 149] width 6 height 6
click at [235, 162] on span "$400 .00 per month for a term of 60 months." at bounding box center [204, 159] width 90 height 6
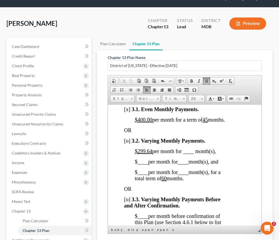
scroll to position [669, 10]
drag, startPoint x: 152, startPoint y: 187, endPoint x: 136, endPoint y: 185, distance: 16.0
click at [136, 153] on span "$299.64 per month for ____ month(s)," at bounding box center [175, 150] width 81 height 6
click at [167, 180] on u "60" at bounding box center [163, 178] width 5 height 6
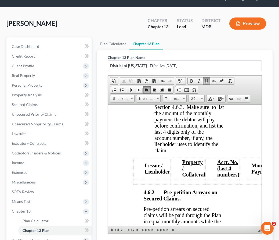
scroll to position [1638, 13]
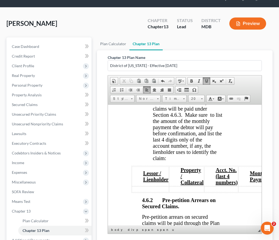
click at [197, 86] on span "[o]" at bounding box center [196, 84] width 6 height 6
click at [198, 86] on span "[o]" at bounding box center [196, 84] width 6 height 6
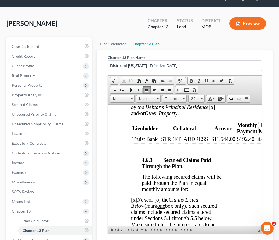
scroll to position [1815, 13]
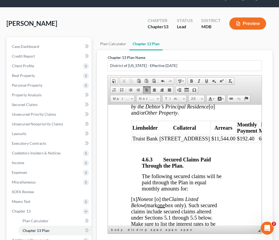
click at [237, 141] on span "$192.40" at bounding box center [245, 138] width 17 height 6
drag, startPoint x: 210, startPoint y: 199, endPoint x: 236, endPoint y: 199, distance: 26.3
click at [236, 142] on tr "Truist Bank [STREET_ADDRESS] $11,544.00 $192.40 60" at bounding box center [204, 138] width 145 height 7
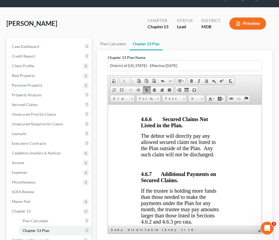
scroll to position [2338, 14]
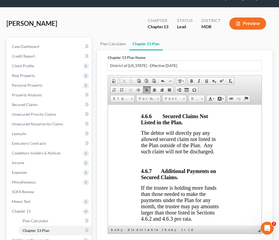
click at [189, 98] on span "[STREET_ADDRESS]" at bounding box center [184, 95] width 50 height 6
drag, startPoint x: 189, startPoint y: 163, endPoint x: 131, endPoint y: 164, distance: 57.7
click at [131, 99] on tr "Truist Bank [STREET_ADDRESS]" at bounding box center [176, 94] width 90 height 7
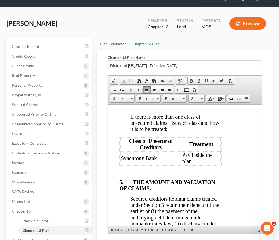
scroll to position [2525, 14]
click at [123, 100] on p "[x] Pro Rata [o] 100% [o] 100% Plus ___% Interest." at bounding box center [171, 97] width 102 height 5
click at [145, 100] on p "[o ] Pro Rata [o] 100% [o] 100% Plus ___% Interest." at bounding box center [171, 97] width 102 height 5
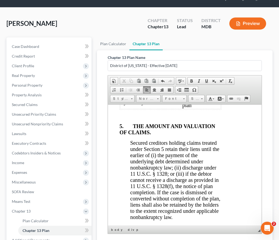
scroll to position [2582, 14]
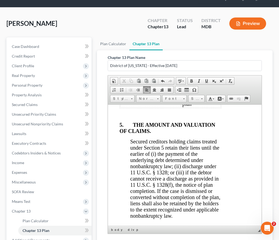
click at [121, 103] on span "Synchrony Bank" at bounding box center [139, 100] width 36 height 6
drag, startPoint x: 121, startPoint y: 171, endPoint x: 200, endPoint y: 172, distance: 79.2
click at [200, 107] on tr "Synchrony Bank Pay inside the plan" at bounding box center [170, 100] width 100 height 13
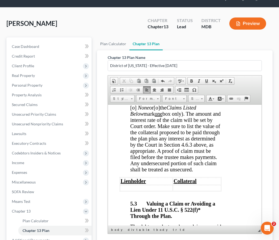
scroll to position [2961, 14]
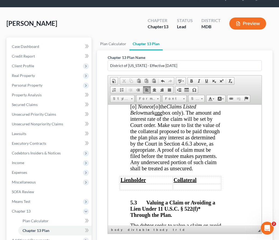
click at [136, 109] on span "[o]" at bounding box center [133, 106] width 6 height 6
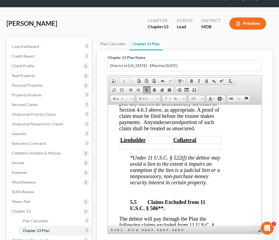
scroll to position [3347, 15]
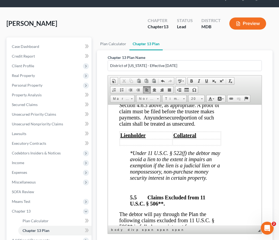
click at [125, 71] on span "[o]" at bounding box center [122, 68] width 6 height 6
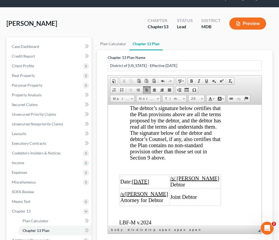
scroll to position [3994, 15]
click at [198, 87] on span "Any non-standard provision placed elsewhere in the Plan is void. Any and all no…" at bounding box center [174, 75] width 89 height 24
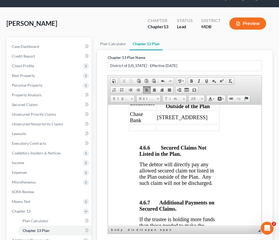
scroll to position [2307, 16]
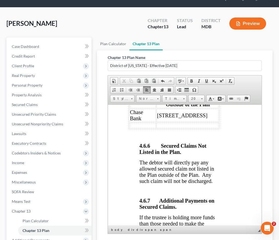
click at [135, 128] on td at bounding box center [142, 125] width 27 height 6
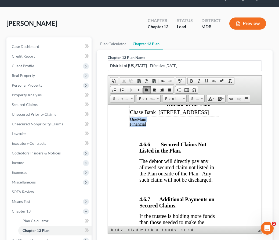
drag, startPoint x: 150, startPoint y: 192, endPoint x: 130, endPoint y: 187, distance: 20.4
click at [130, 127] on td "OneMain Financial" at bounding box center [143, 121] width 28 height 11
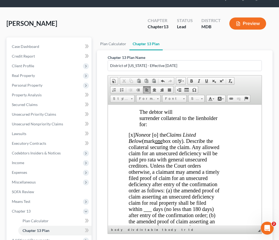
scroll to position [1997, 16]
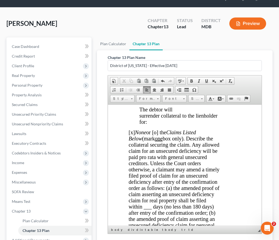
click at [132, 194] on span "[x] None or [o] the Claims Listed Below (mark one box only). Describe the colla…" at bounding box center [174, 200] width 91 height 142
click at [158, 193] on span "[o ] None or [o] the Claims Listed Below (mark one box only). Describe the coll…" at bounding box center [174, 200] width 91 height 142
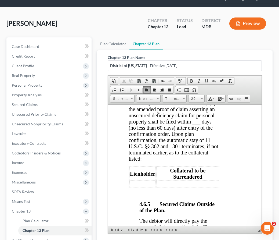
scroll to position [2107, 16]
click at [200, 161] on span "[o ] None or [x ] the Claims Listed Below (mark one box only). Describe the col…" at bounding box center [174, 90] width 91 height 142
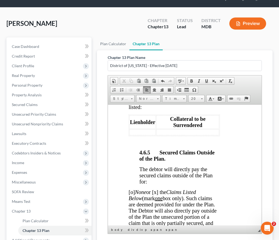
scroll to position [2166, 16]
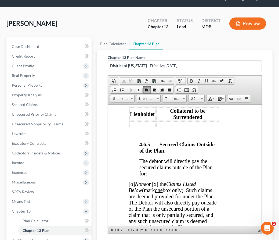
click at [135, 127] on td at bounding box center [142, 124] width 26 height 6
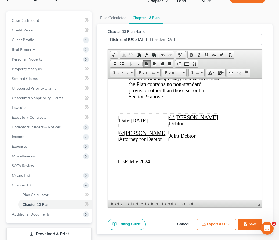
scroll to position [84, 0]
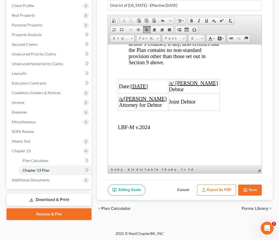
click at [220, 185] on button "Export as PDF" at bounding box center [216, 189] width 39 height 11
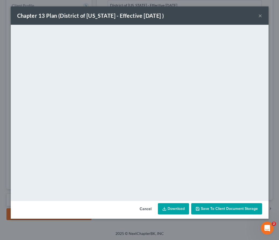
click at [262, 13] on div "Chapter 13 Plan (District of [US_STATE] - Effective [DATE] ) ×" at bounding box center [140, 15] width 258 height 18
click at [261, 15] on button "×" at bounding box center [260, 15] width 4 height 6
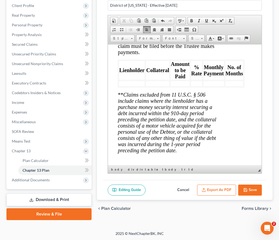
click at [176, 55] on span "[x] None or [o] the Claims Listed Below (mark one box only). Make sure to list …" at bounding box center [168, 21] width 101 height 68
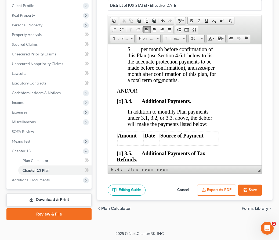
scroll to position [766, 17]
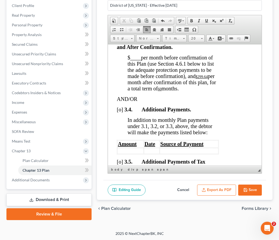
click at [209, 91] on span "per month after confirmation of this plan, for a total term of" at bounding box center [172, 82] width 88 height 18
click at [162, 91] on u "60" at bounding box center [160, 89] width 4 height 4
click at [211, 184] on button "Export as PDF" at bounding box center [216, 189] width 39 height 11
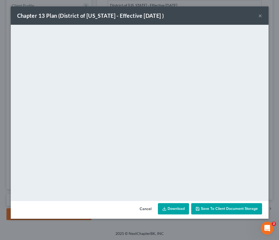
click at [260, 16] on button "×" at bounding box center [260, 15] width 4 height 6
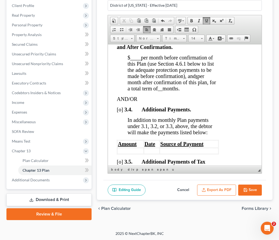
click at [255, 191] on button "Save" at bounding box center [250, 189] width 24 height 11
select select "2"
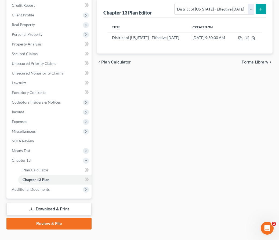
scroll to position [84, 0]
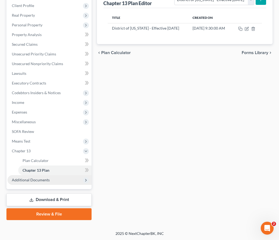
click at [45, 177] on span "Additional Documents" at bounding box center [31, 179] width 38 height 5
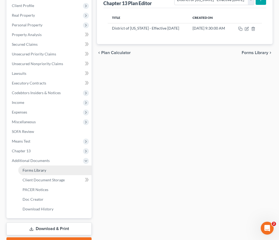
click at [39, 172] on link "Forms Library" at bounding box center [54, 170] width 73 height 10
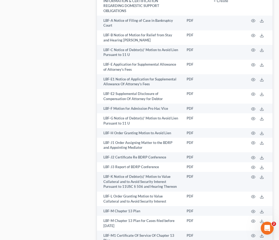
scroll to position [808, 0]
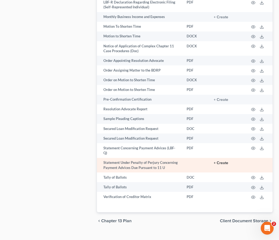
click at [220, 161] on button "+ Create" at bounding box center [221, 163] width 15 height 4
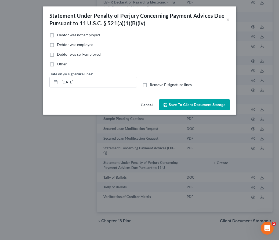
click at [57, 53] on label "Debtor was self-employed" at bounding box center [79, 54] width 44 height 5
click at [59, 53] on input "Debtor was self-employed" at bounding box center [60, 53] width 3 height 3
click at [57, 56] on label "Debtor was self-employed" at bounding box center [79, 54] width 44 height 5
click at [59, 55] on input "Debtor was self-employed" at bounding box center [60, 53] width 3 height 3
checkbox input "false"
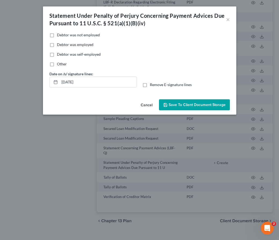
click at [57, 65] on label "Other" at bounding box center [62, 63] width 10 height 5
click at [59, 65] on input "Other" at bounding box center [60, 62] width 3 height 3
checkbox input "true"
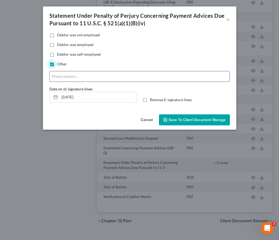
click at [61, 78] on input "text" at bounding box center [140, 76] width 180 height 10
type input "D"
type input "Receives Social Security Benefits and Retirement."
click at [178, 121] on span "Save to Client Document Storage" at bounding box center [197, 119] width 57 height 5
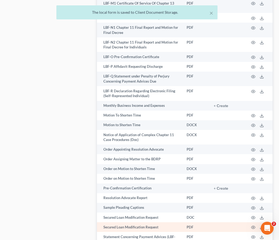
scroll to position [670, 0]
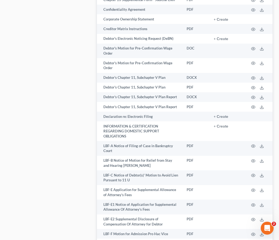
scroll to position [365, 0]
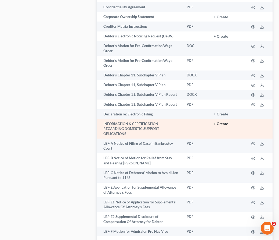
click at [226, 122] on button "+ Create" at bounding box center [221, 124] width 15 height 4
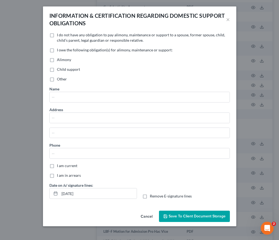
click at [57, 37] on label "I do not have any obligation to pay alimony, maintenance or support to a spouse…" at bounding box center [143, 37] width 173 height 11
click at [59, 36] on input "I do not have any obligation to pay alimony, maintenance or support to a spouse…" at bounding box center [60, 33] width 3 height 3
checkbox input "true"
click at [175, 219] on button "Save to Client Document Storage" at bounding box center [194, 215] width 71 height 11
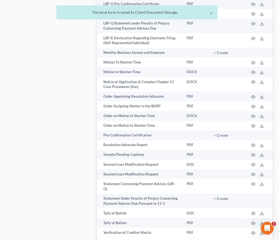
scroll to position [808, 0]
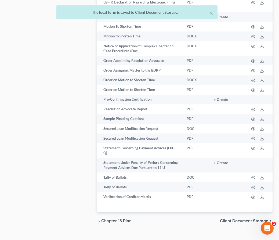
click at [249, 218] on span "Client Document Storage" at bounding box center [244, 220] width 48 height 4
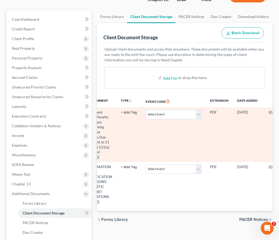
scroll to position [0, 50]
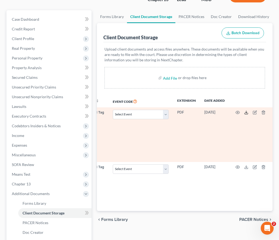
click at [244, 112] on icon at bounding box center [246, 112] width 4 height 4
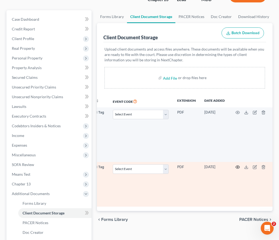
click at [236, 165] on icon "button" at bounding box center [238, 167] width 4 height 4
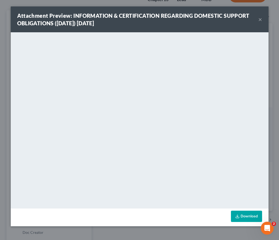
click at [259, 24] on div "Attachment Preview: INFORMATION & CERTIFICATION REGARDING DOMESTIC SUPPORT OBLI…" at bounding box center [140, 19] width 258 height 26
click at [259, 20] on button "×" at bounding box center [260, 19] width 4 height 6
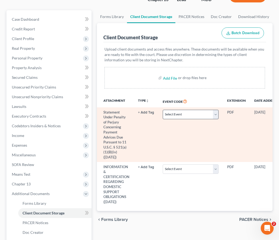
scroll to position [113, 0]
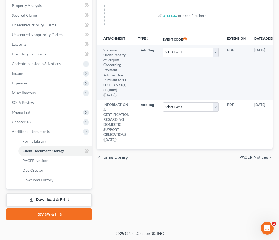
click at [41, 194] on link "Download & Print" at bounding box center [48, 199] width 85 height 13
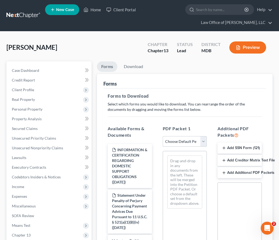
click at [200, 140] on select "Choose Default Petition PDF Packet Complete Bankruptcy Petition (all forms and …" at bounding box center [185, 141] width 44 height 11
select select "1"
click at [163, 136] on select "Choose Default Petition PDF Packet Complete Bankruptcy Petition (all forms and …" at bounding box center [185, 141] width 44 height 11
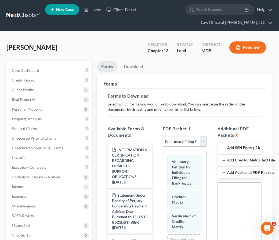
click at [232, 148] on button "Add SSN Form (121)" at bounding box center [240, 147] width 44 height 11
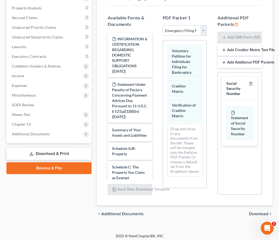
scroll to position [113, 0]
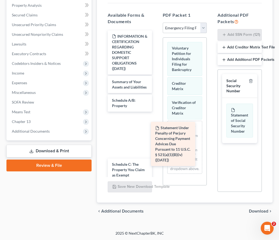
drag, startPoint x: 124, startPoint y: 108, endPoint x: 167, endPoint y: 154, distance: 63.6
click at [156, 154] on div "Statement Under Penalty of Perjury Concerning Payment Advices Due Pursuant to 1…" at bounding box center [129, 242] width 53 height 424
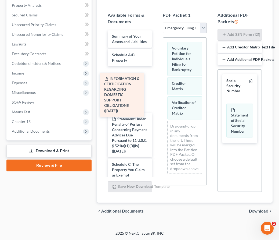
drag, startPoint x: 125, startPoint y: 46, endPoint x: 118, endPoint y: 89, distance: 43.4
click at [118, 89] on div "INFORMATION & CERTIFICATION REGARDING DOMESTIC SUPPORT OBLIGATIONS ([DATE]) INF…" at bounding box center [129, 242] width 53 height 424
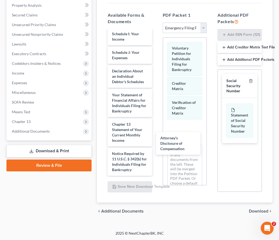
scroll to position [255, 0]
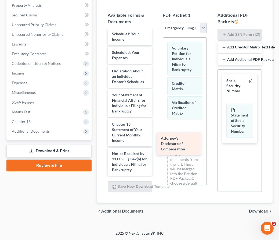
drag, startPoint x: 122, startPoint y: 161, endPoint x: 171, endPoint y: 140, distance: 52.9
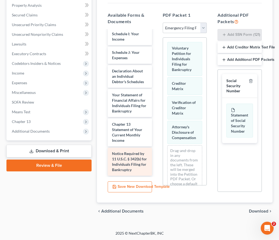
scroll to position [226, 0]
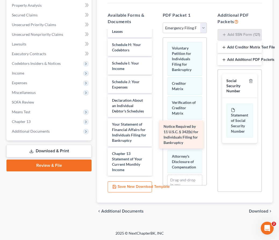
drag, startPoint x: 136, startPoint y: 163, endPoint x: 188, endPoint y: 136, distance: 58.5
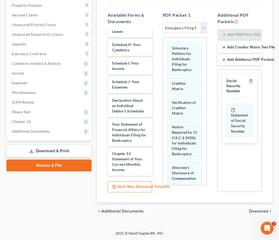
click at [254, 211] on span "Download" at bounding box center [258, 211] width 19 height 4
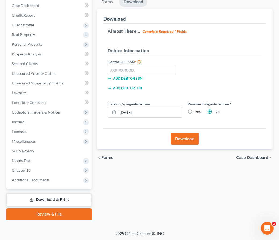
click at [130, 75] on div "Add debtor SSN" at bounding box center [145, 77] width 80 height 5
click at [123, 68] on input "text" at bounding box center [142, 70] width 68 height 11
type input "213-64-9563"
click at [174, 138] on button "Download" at bounding box center [185, 139] width 28 height 12
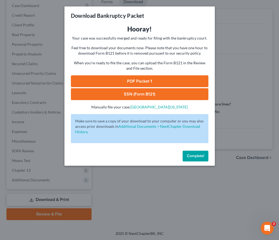
click at [128, 94] on link "SSN (Form B121)" at bounding box center [139, 94] width 137 height 12
click at [137, 77] on link "PDF Packet 1" at bounding box center [139, 81] width 137 height 12
click at [191, 154] on span "Complete!" at bounding box center [195, 155] width 17 height 5
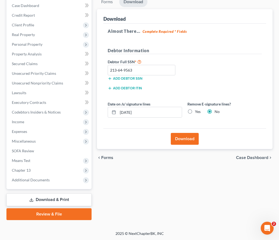
scroll to position [0, 0]
